Goal: Check status: Check status

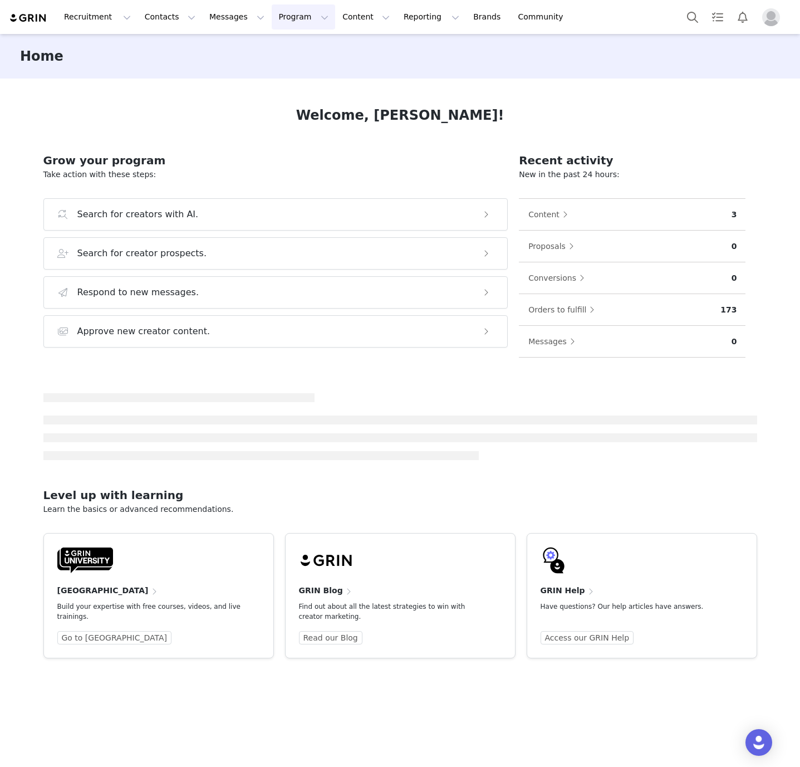
click at [272, 13] on button "Program Program" at bounding box center [303, 16] width 63 height 25
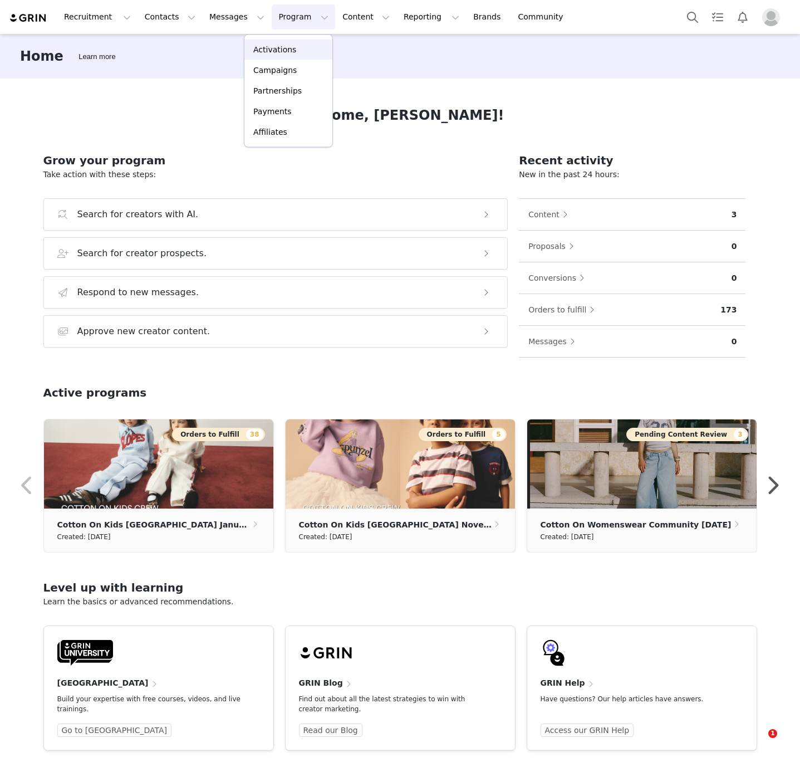
click at [278, 47] on p "Activations" at bounding box center [274, 50] width 43 height 12
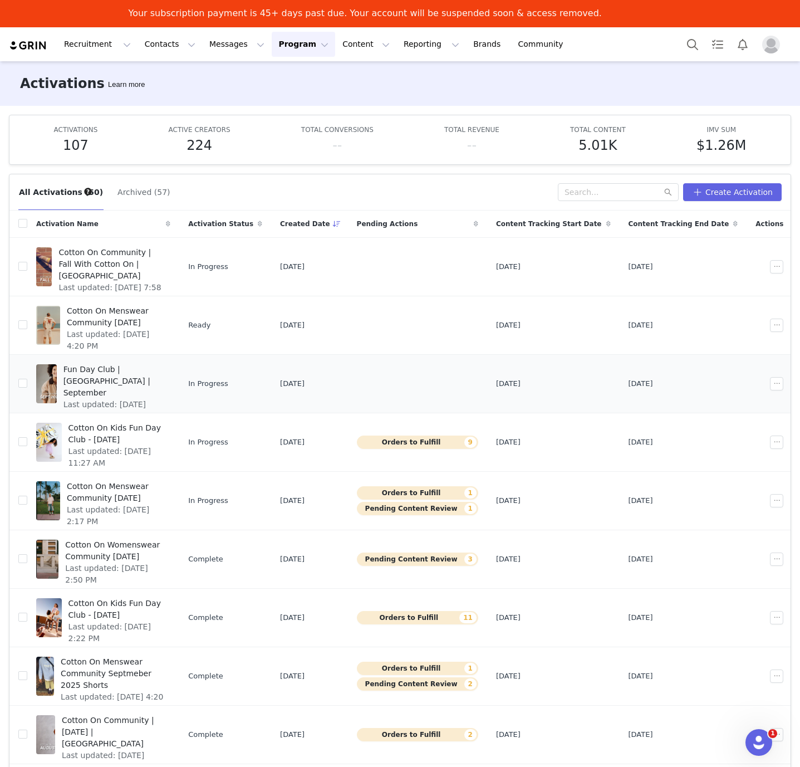
click at [101, 413] on td "Fun Day Club | [GEOGRAPHIC_DATA] | September Last updated: [DATE] 9:41 AM" at bounding box center [103, 384] width 152 height 58
click at [112, 430] on span "Cotton On Kids Fun Day Club - [DATE]" at bounding box center [116, 433] width 96 height 23
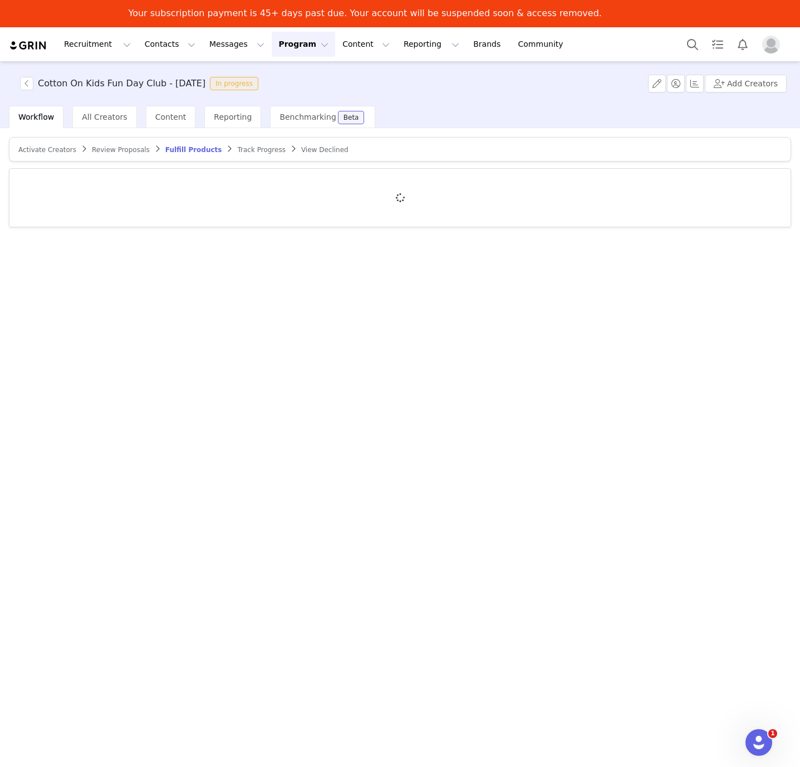
click at [301, 153] on span "View Declined" at bounding box center [324, 150] width 47 height 8
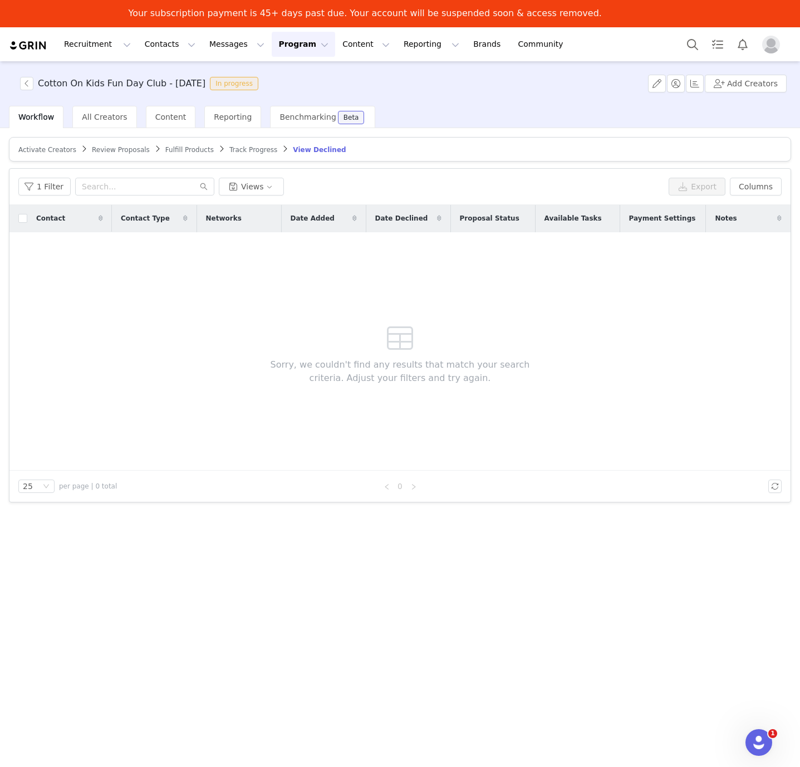
click at [231, 153] on span "Track Progress" at bounding box center [253, 150] width 48 height 8
